Goal: Task Accomplishment & Management: Manage account settings

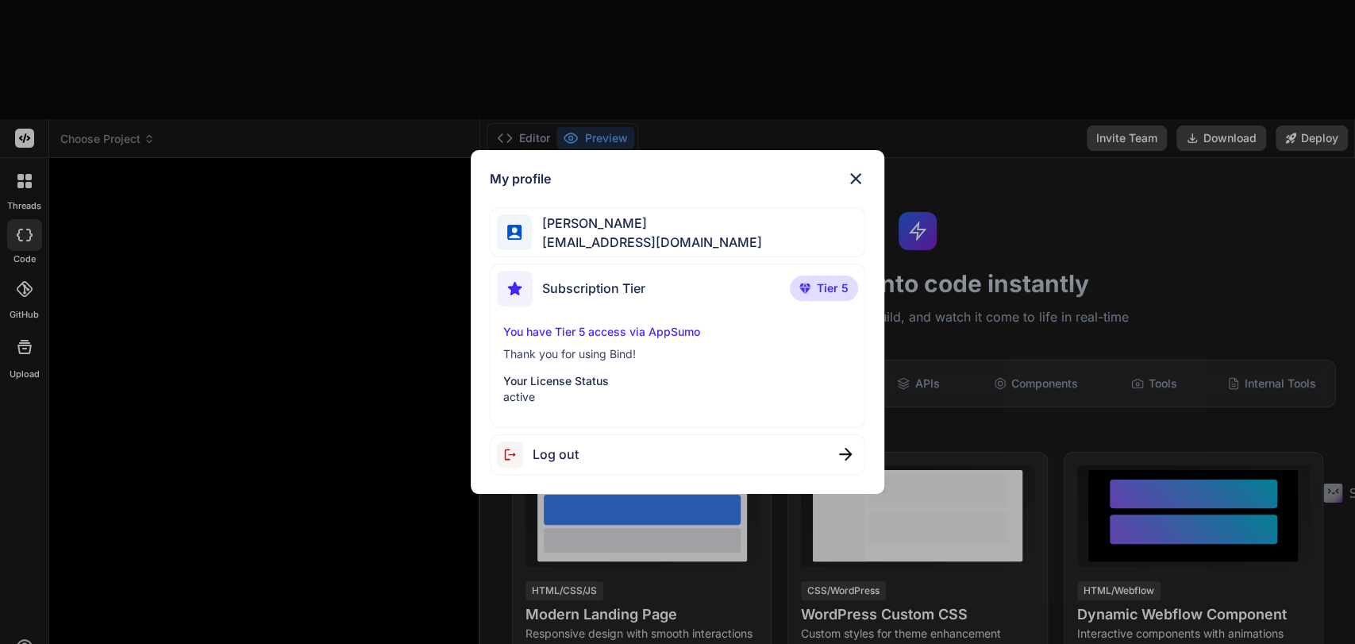
click at [861, 177] on img at bounding box center [855, 178] width 19 height 19
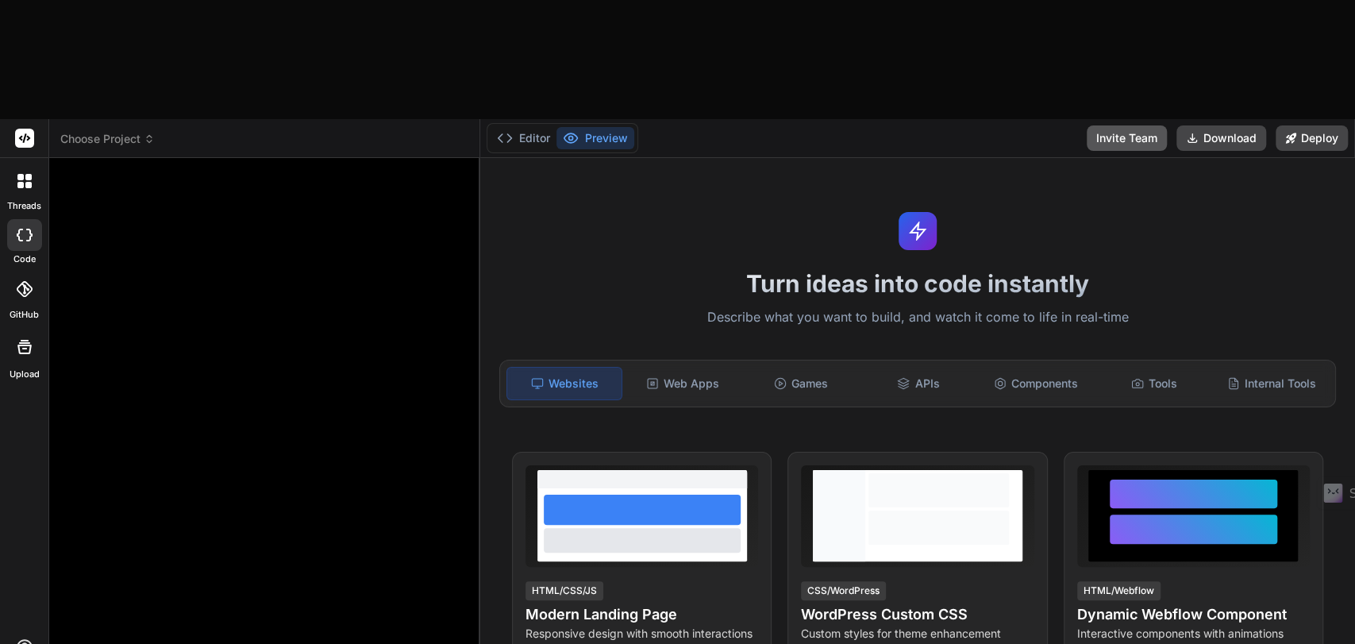
click at [1116, 125] on button "Invite Team" at bounding box center [1127, 137] width 80 height 25
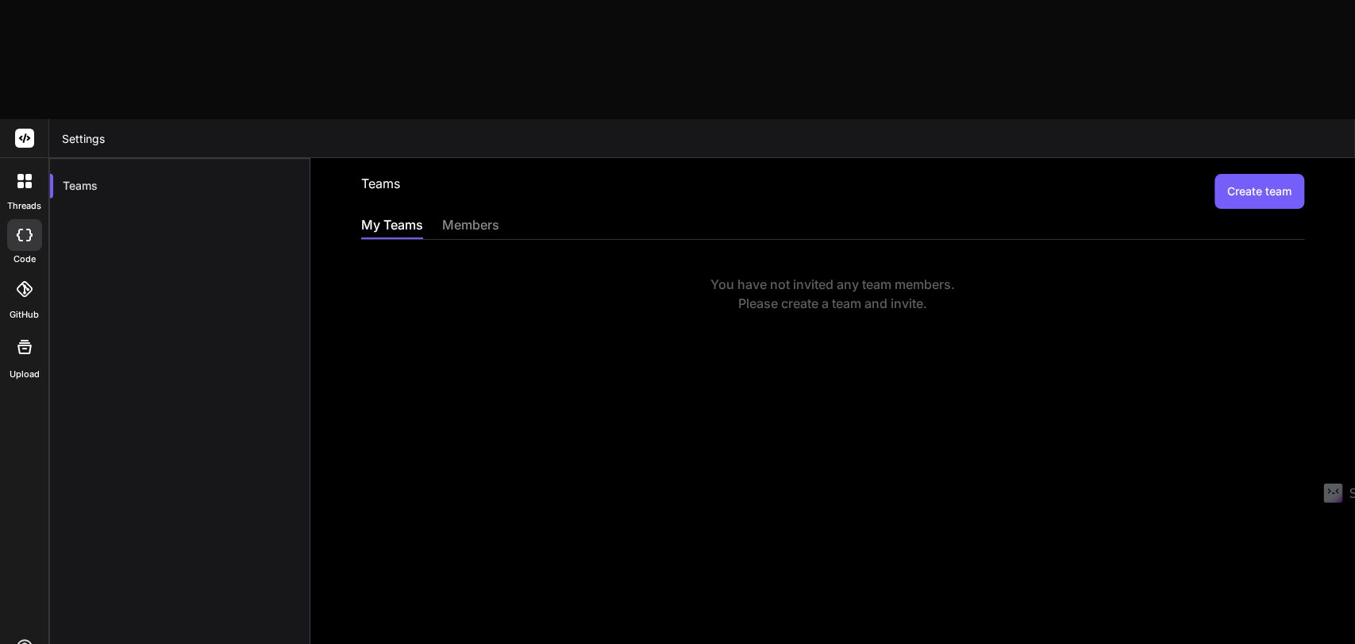
click at [27, 129] on rect at bounding box center [24, 138] width 19 height 19
click at [480, 215] on div "members" at bounding box center [470, 226] width 57 height 22
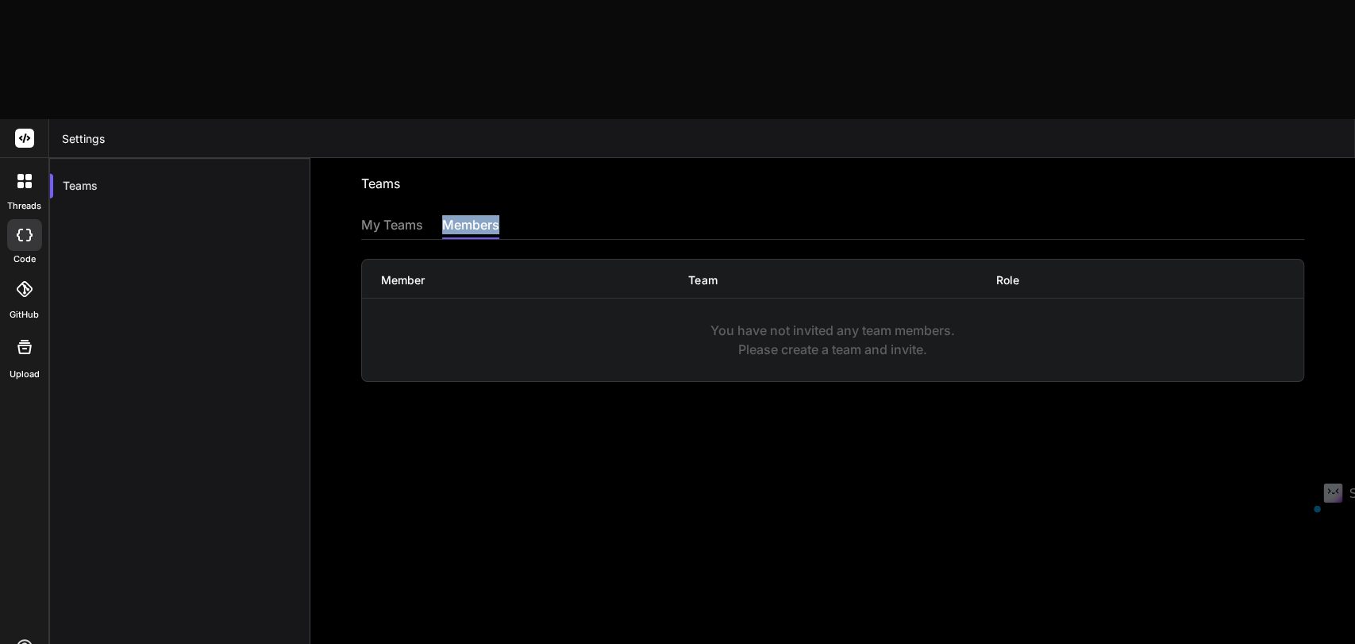
click at [480, 215] on div "members" at bounding box center [470, 226] width 57 height 22
click at [378, 215] on div "My Teams" at bounding box center [392, 226] width 62 height 22
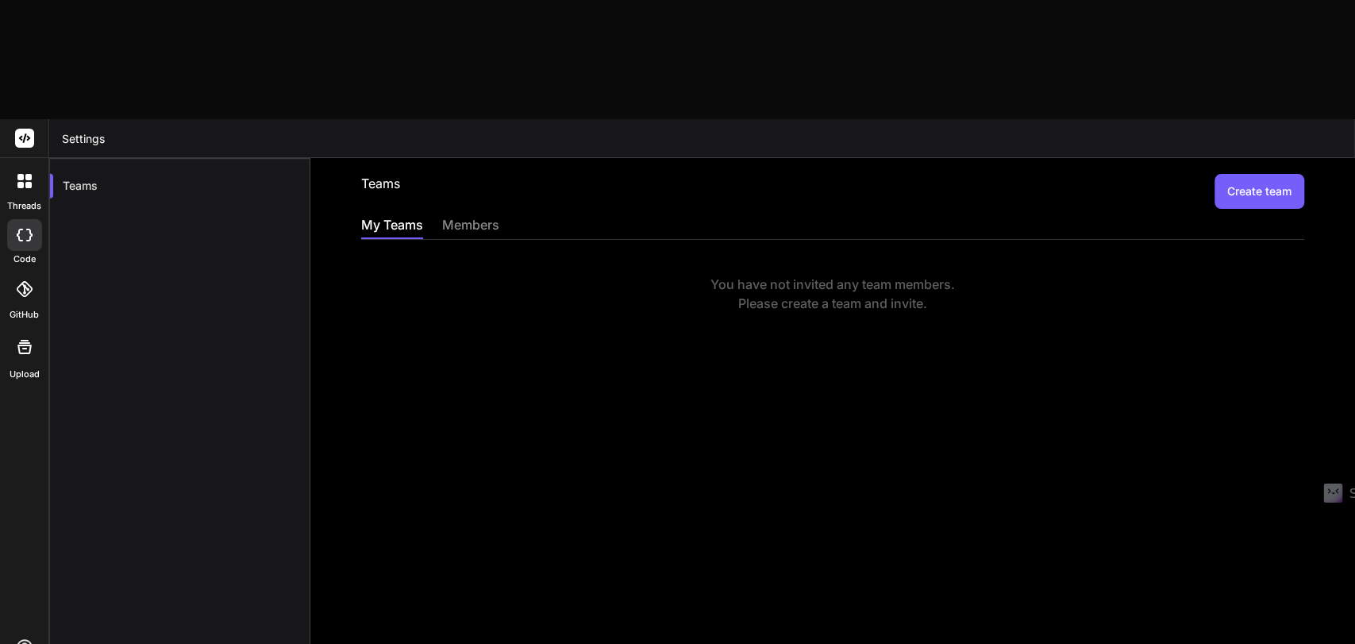
click at [1217, 174] on button "Create team" at bounding box center [1260, 191] width 90 height 35
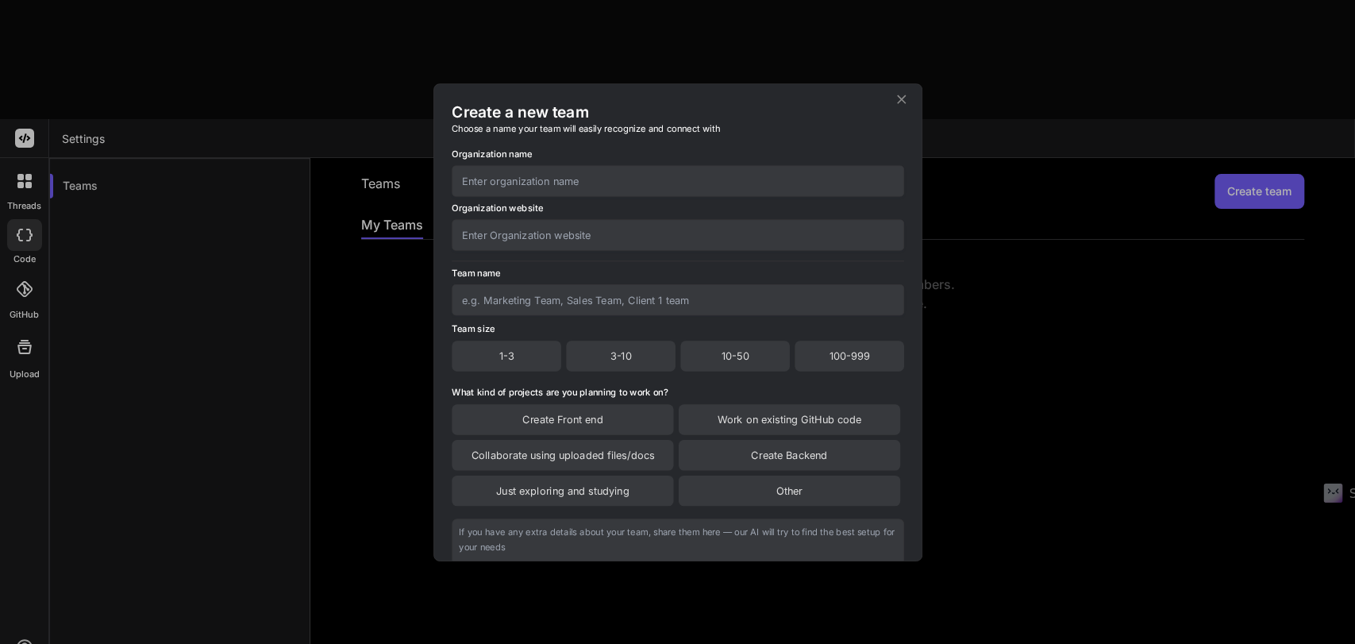
click at [731, 415] on div "Work on existing GitHub code" at bounding box center [789, 419] width 222 height 30
click at [578, 503] on div "Just exploring and studying" at bounding box center [563, 491] width 222 height 30
click at [578, 503] on div "Just exploring and studying" at bounding box center [563, 492] width 222 height 32
click at [715, 453] on div "Create Backend" at bounding box center [789, 456] width 222 height 30
click at [624, 422] on div "Create Front end" at bounding box center [563, 420] width 222 height 32
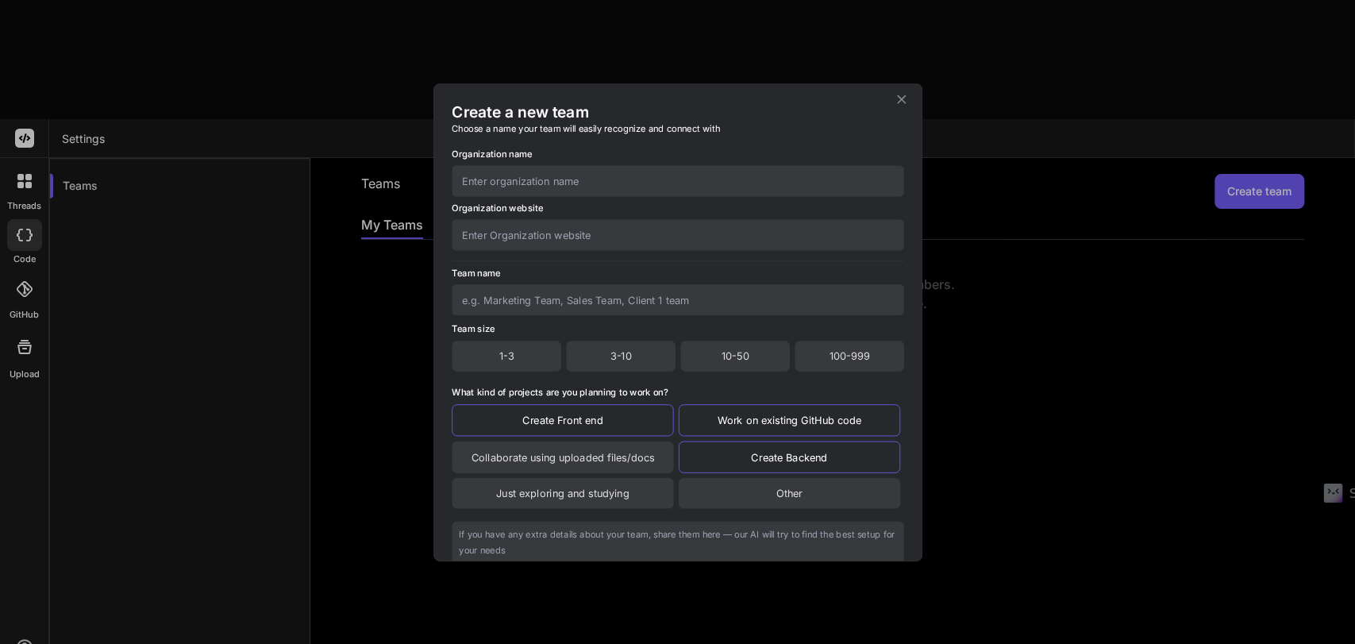
click at [599, 364] on div "3-10" at bounding box center [621, 356] width 110 height 30
click at [509, 300] on input "text" at bounding box center [678, 299] width 453 height 31
type input "Developing Team"
click at [518, 228] on input "text" at bounding box center [678, 234] width 453 height 31
type input "[URL][DOMAIN_NAME]"
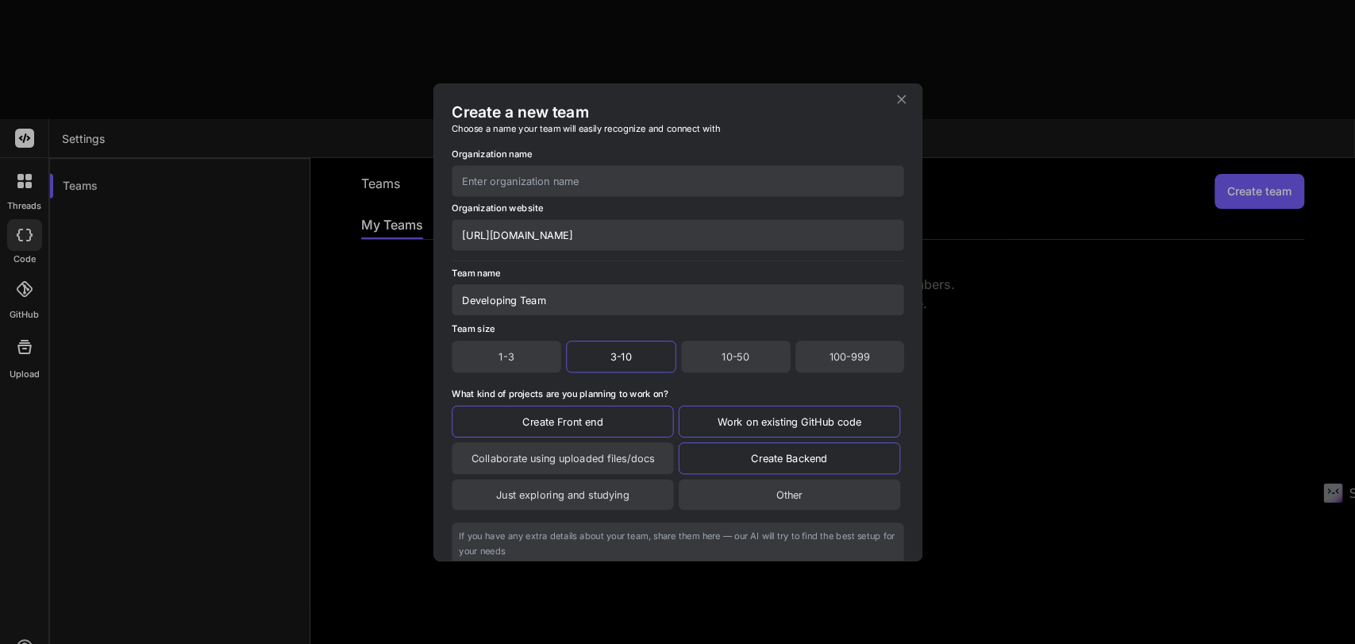
click at [540, 170] on input "text" at bounding box center [678, 180] width 453 height 31
type input "Tipptreff"
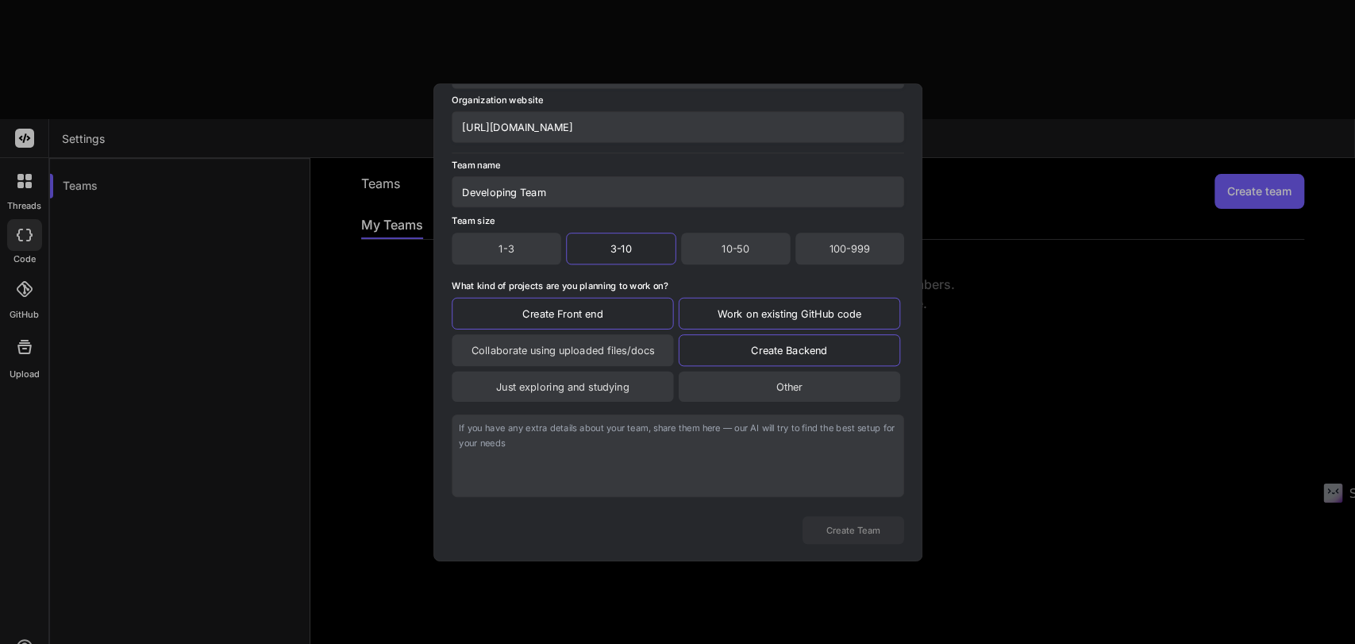
click at [572, 436] on textarea at bounding box center [678, 455] width 453 height 83
click at [1146, 451] on div "Create a new team Choose a name your team will easily recognize and connect wit…" at bounding box center [677, 322] width 1355 height 644
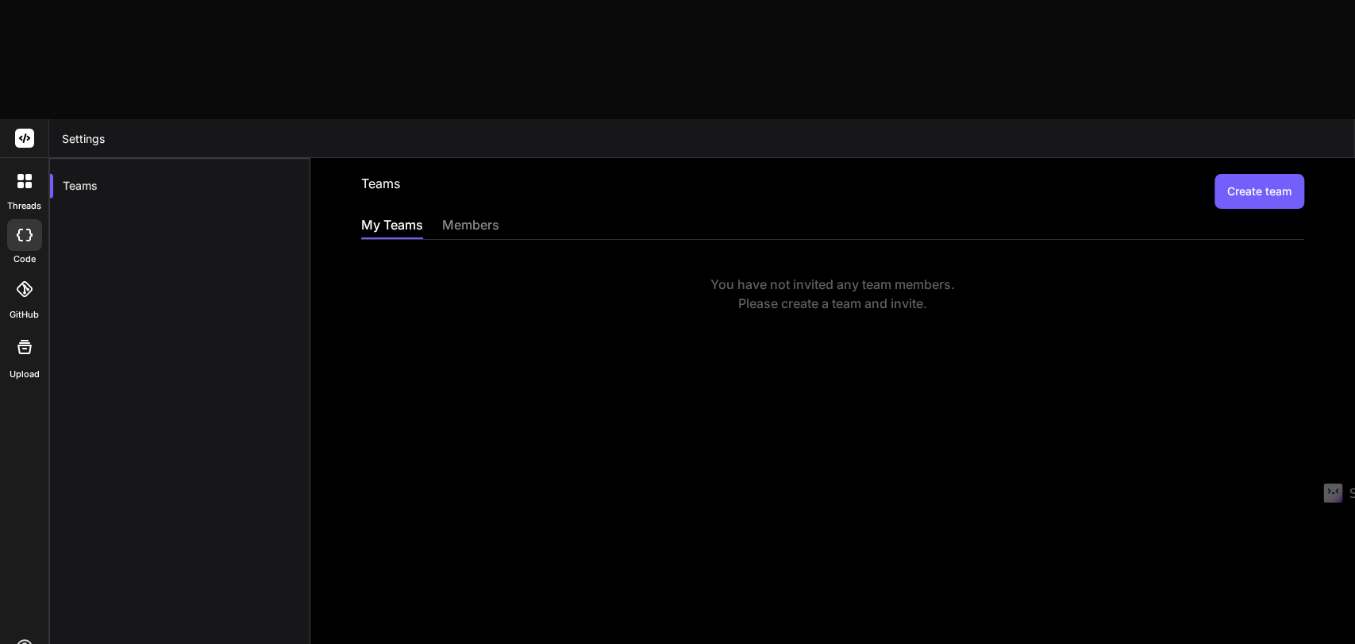
click at [33, 164] on div at bounding box center [24, 180] width 33 height 33
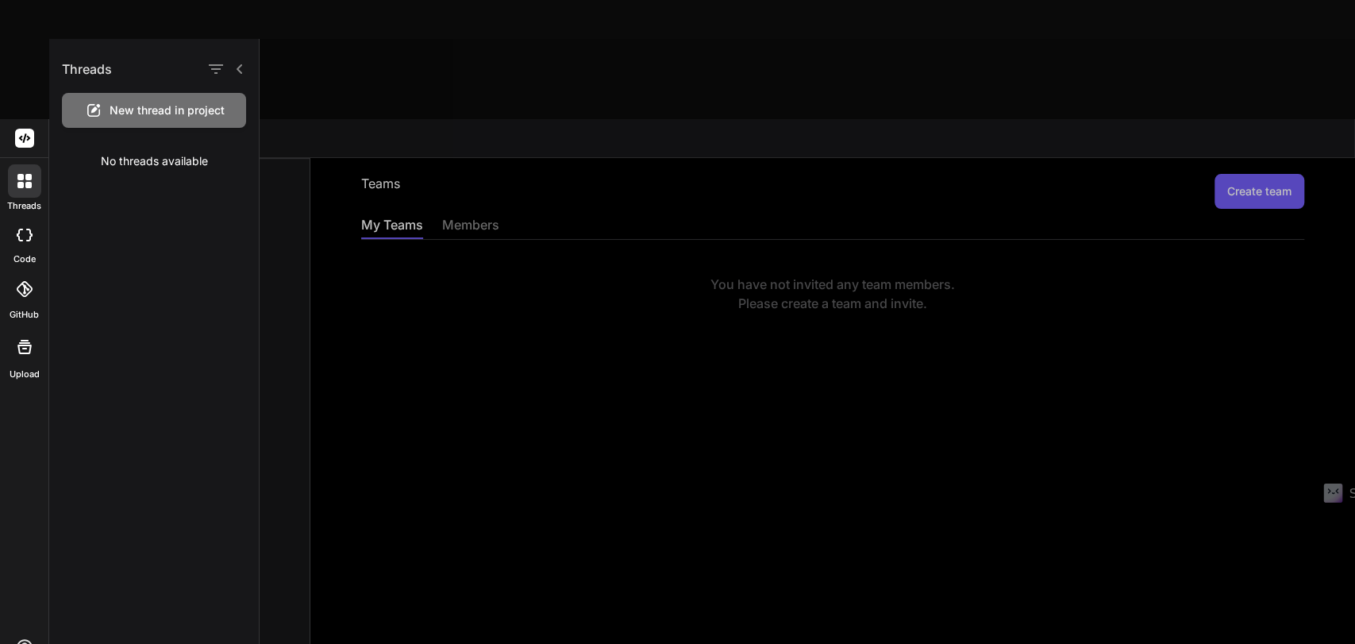
click at [33, 164] on div at bounding box center [24, 180] width 33 height 33
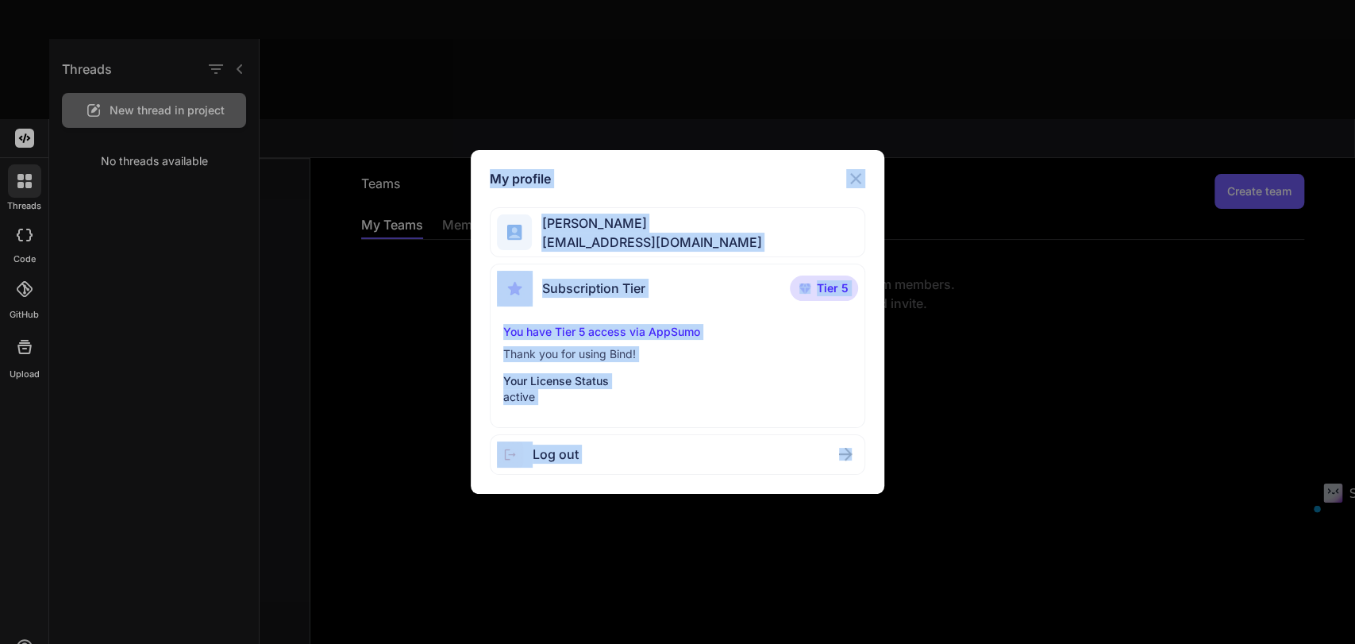
click at [29, 600] on div "My profile [PERSON_NAME] [EMAIL_ADDRESS][DOMAIN_NAME] Subscription Tier Tier 5 …" at bounding box center [677, 322] width 1355 height 644
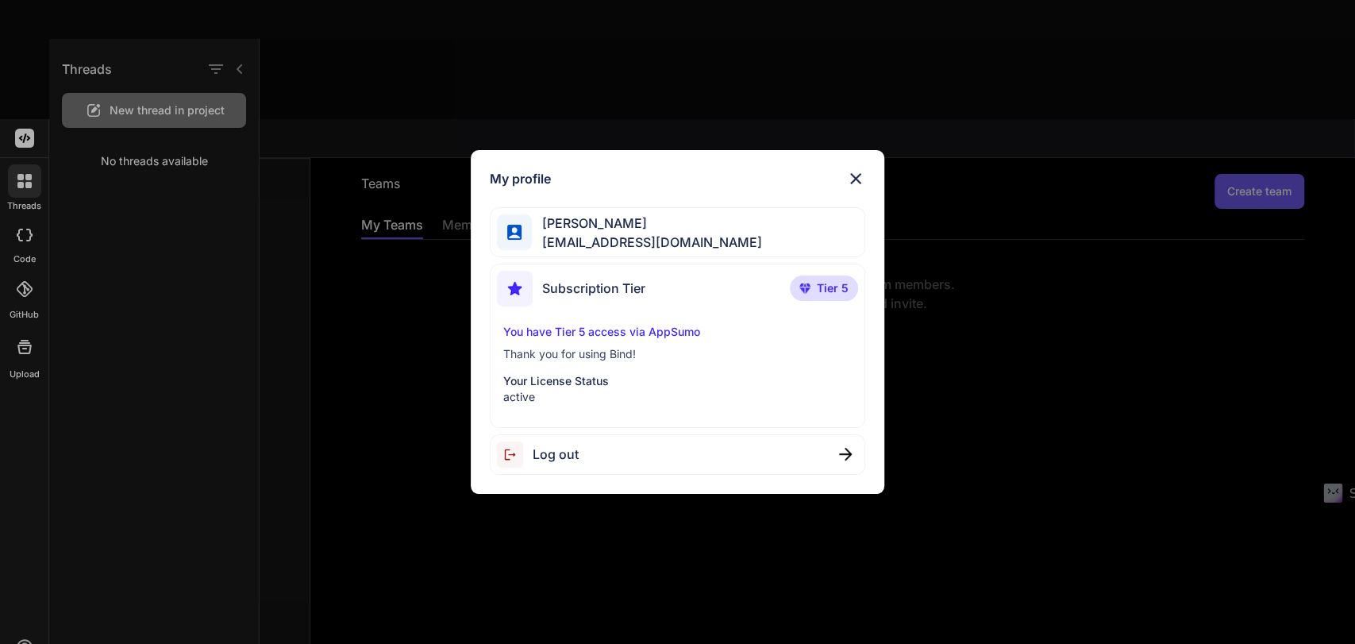
click at [8, 300] on div "My profile [PERSON_NAME] [EMAIL_ADDRESS][DOMAIN_NAME] Subscription Tier Tier 5 …" at bounding box center [677, 322] width 1355 height 644
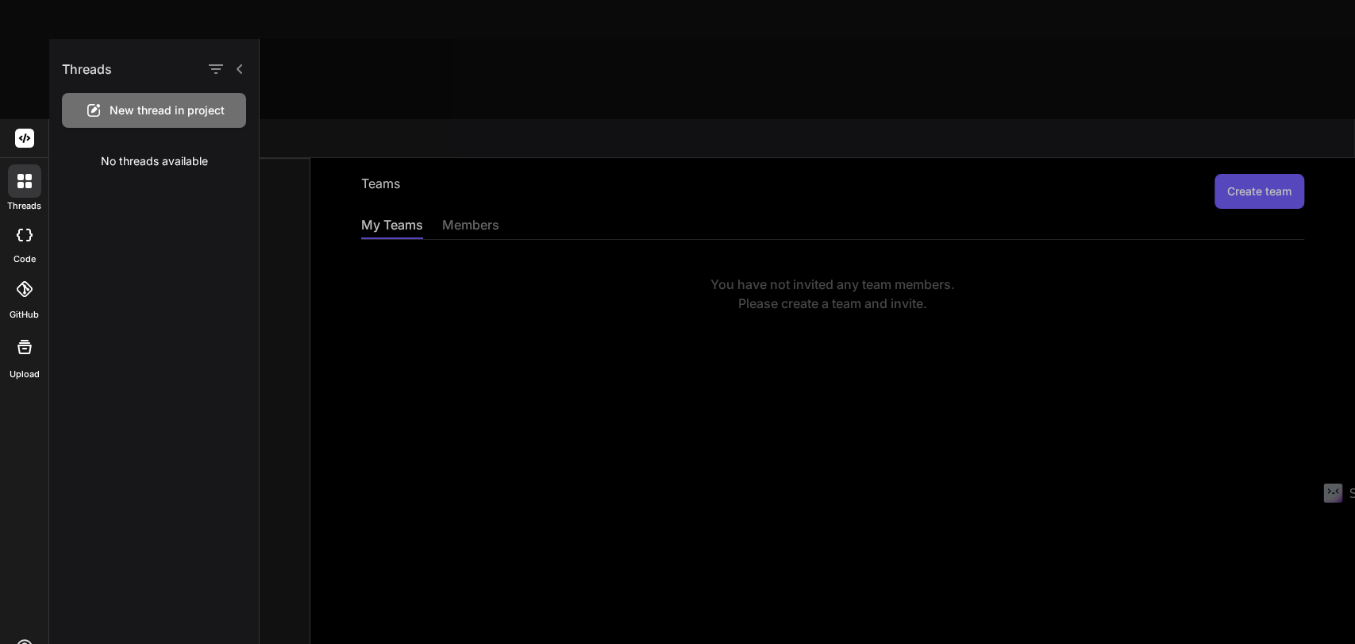
click at [22, 129] on rect at bounding box center [24, 138] width 19 height 19
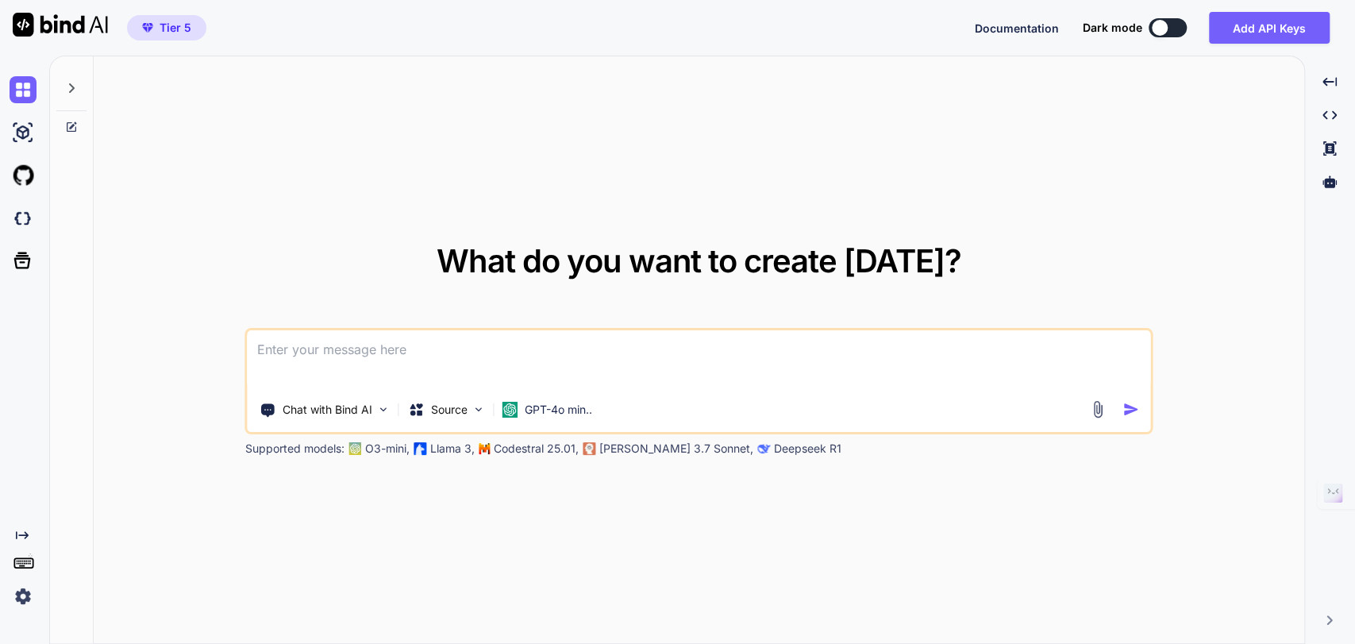
type textarea "x"
click at [1270, 26] on button "Add API Keys" at bounding box center [1269, 28] width 121 height 32
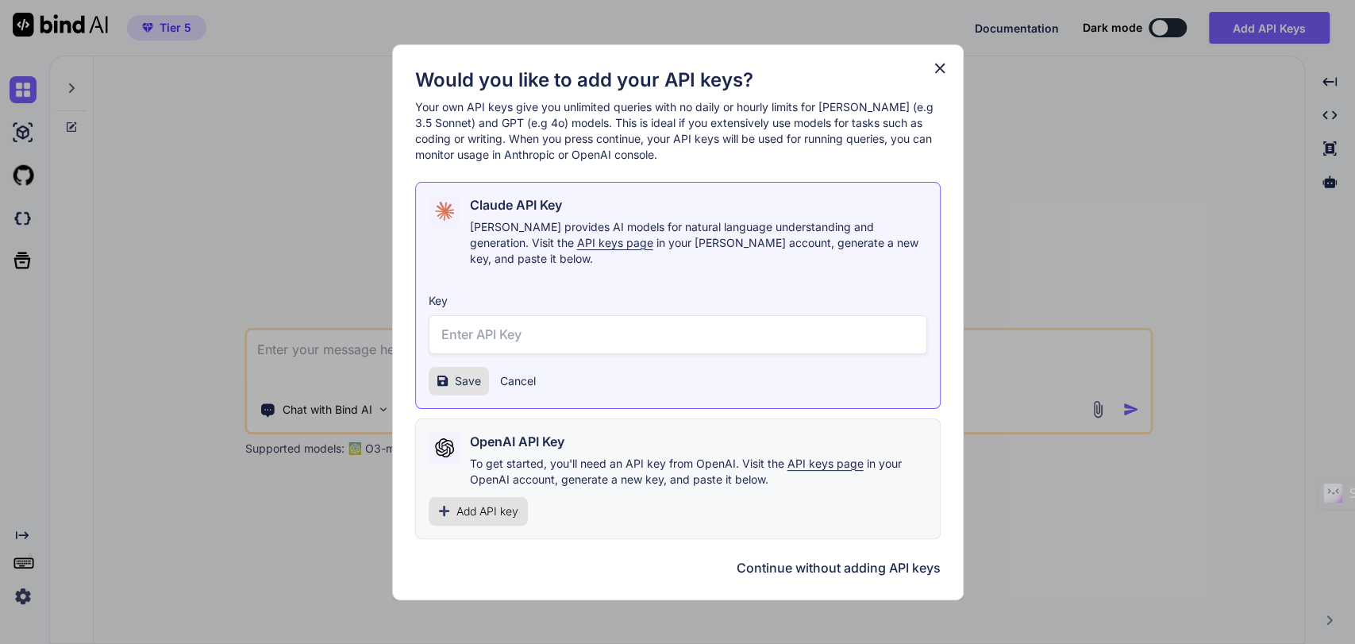
click at [941, 73] on icon at bounding box center [940, 68] width 10 height 10
